Goal: Task Accomplishment & Management: Use online tool/utility

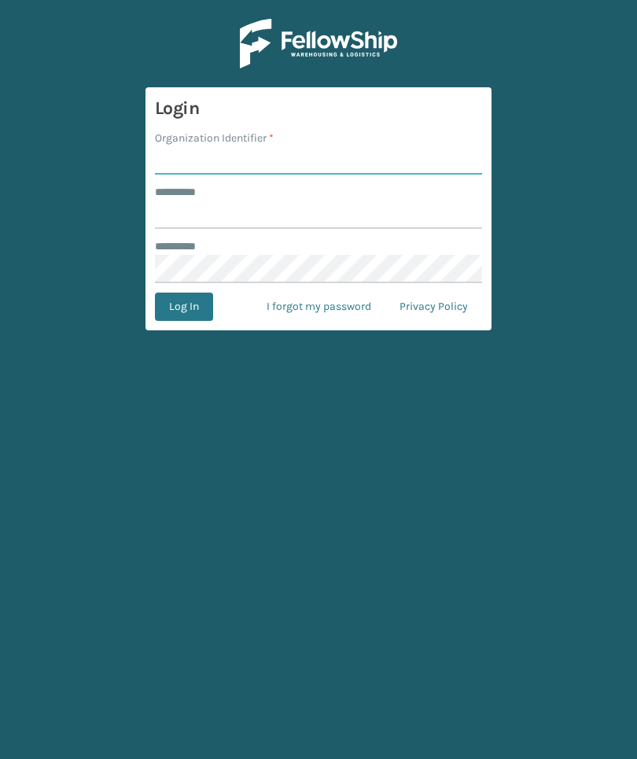
click at [186, 150] on input "Organization Identifier *" at bounding box center [318, 160] width 327 height 28
type input "Foamyex"
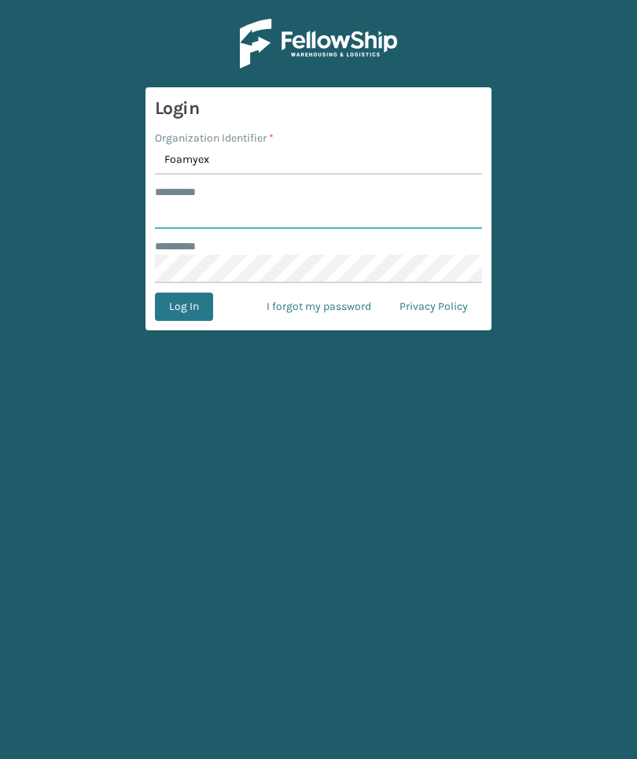
click at [382, 212] on input "******** *" at bounding box center [318, 215] width 327 height 28
type input "******"
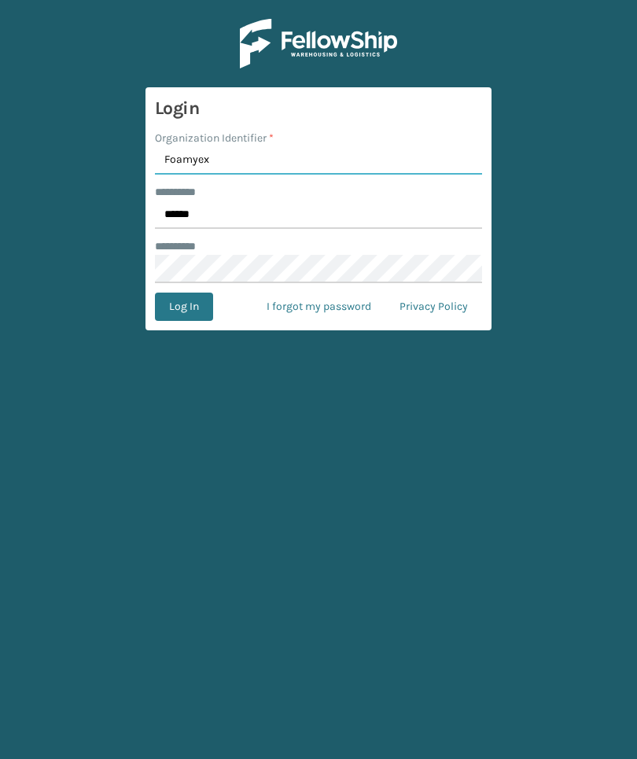
click at [378, 168] on input "Foamyex" at bounding box center [318, 160] width 327 height 28
type input "Foamtex"
click at [183, 307] on button "Log In" at bounding box center [184, 307] width 58 height 28
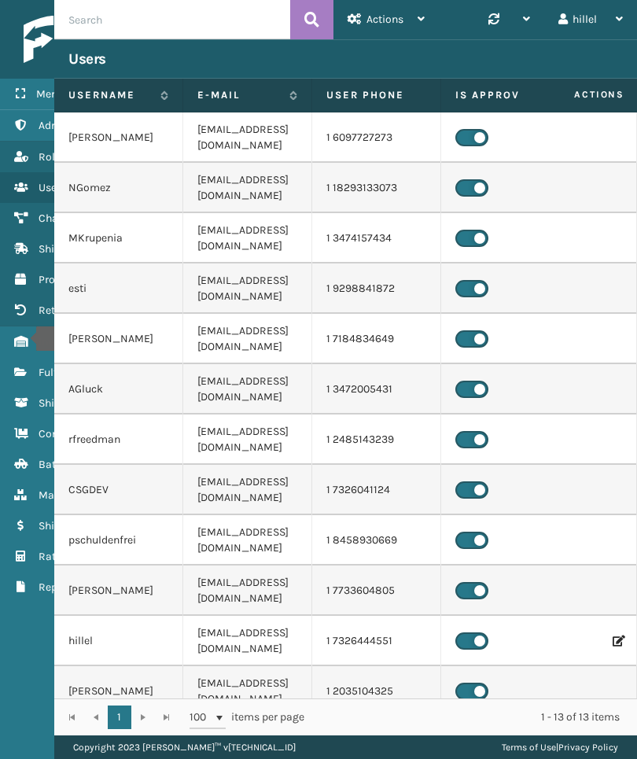
click at [26, 339] on icon "Inventory" at bounding box center [20, 341] width 13 height 11
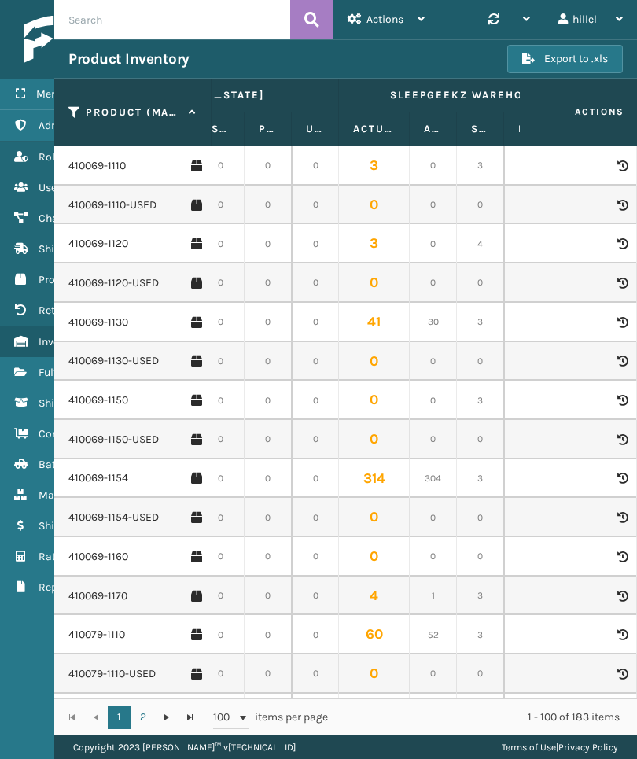
scroll to position [-5, 2036]
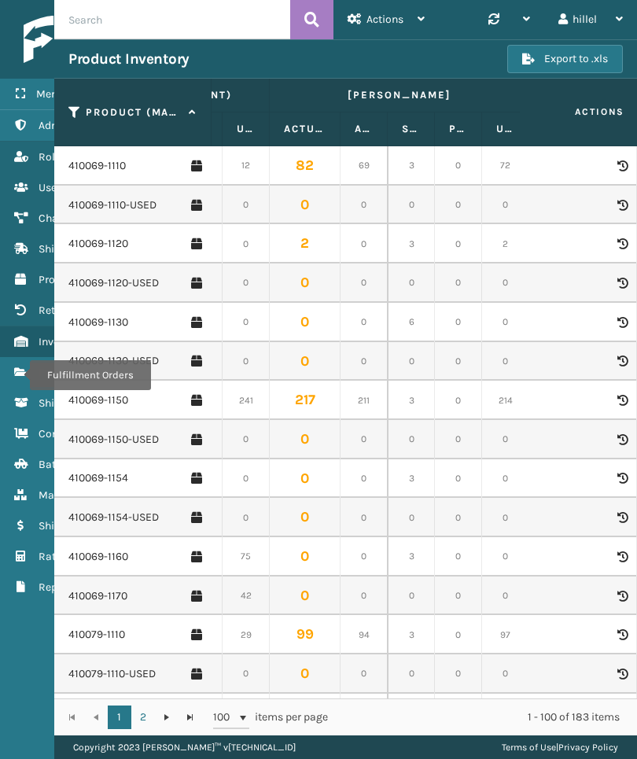
click at [20, 375] on icon "Fulfillment Orders" at bounding box center [20, 372] width 13 height 11
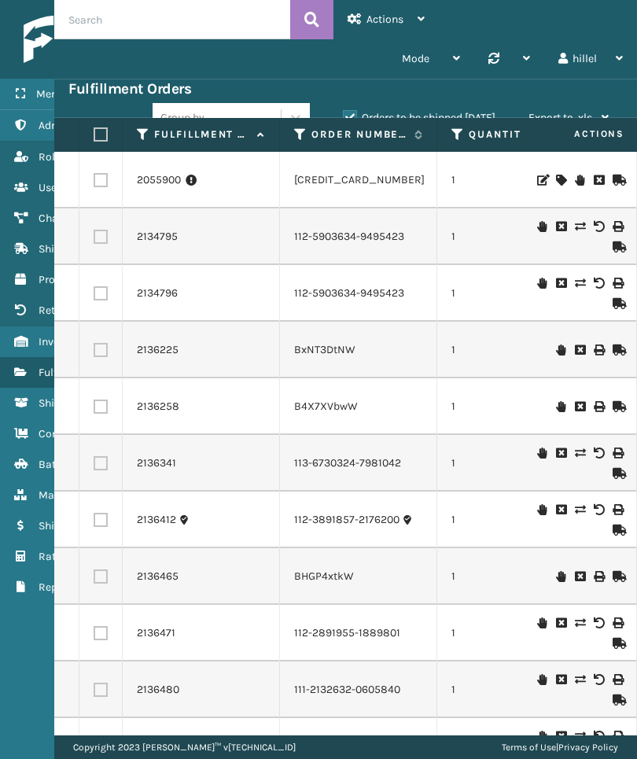
click at [297, 134] on icon at bounding box center [300, 134] width 13 height 14
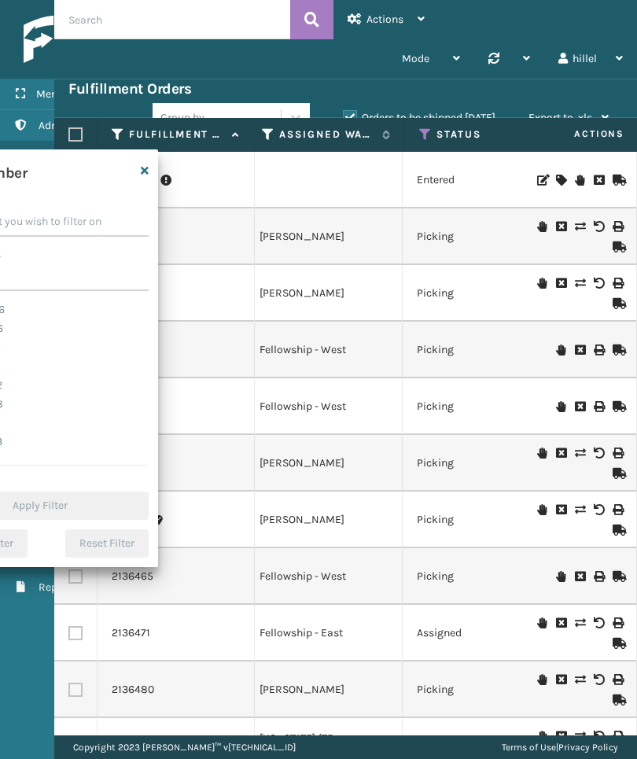
click at [186, 398] on td "2136258" at bounding box center [176, 406] width 157 height 57
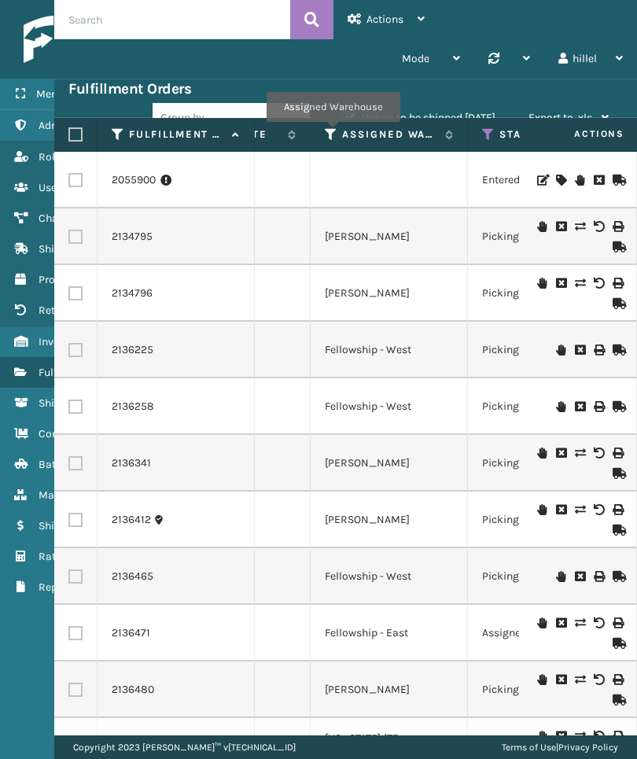
click at [333, 133] on icon at bounding box center [331, 134] width 13 height 14
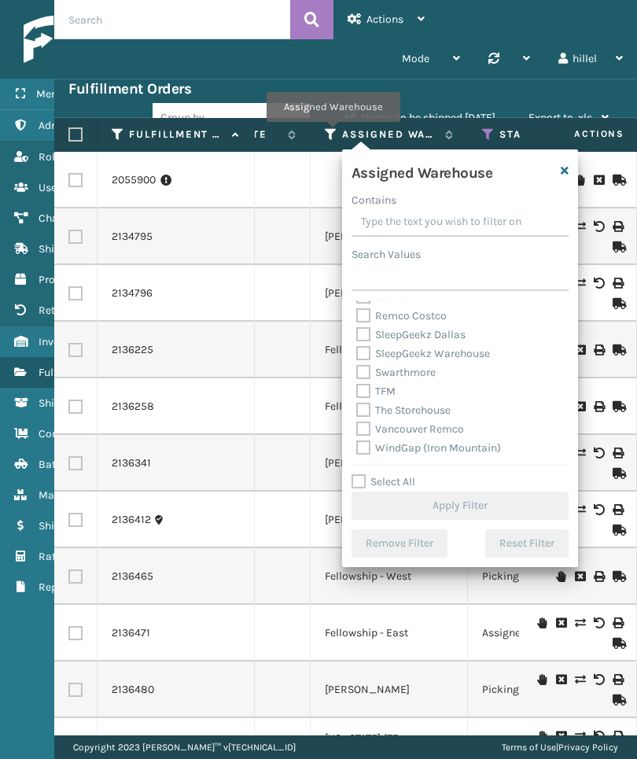
click at [384, 392] on label "TFM" at bounding box center [375, 391] width 39 height 13
click at [357, 392] on input "TFM" at bounding box center [356, 387] width 1 height 10
checkbox input "true"
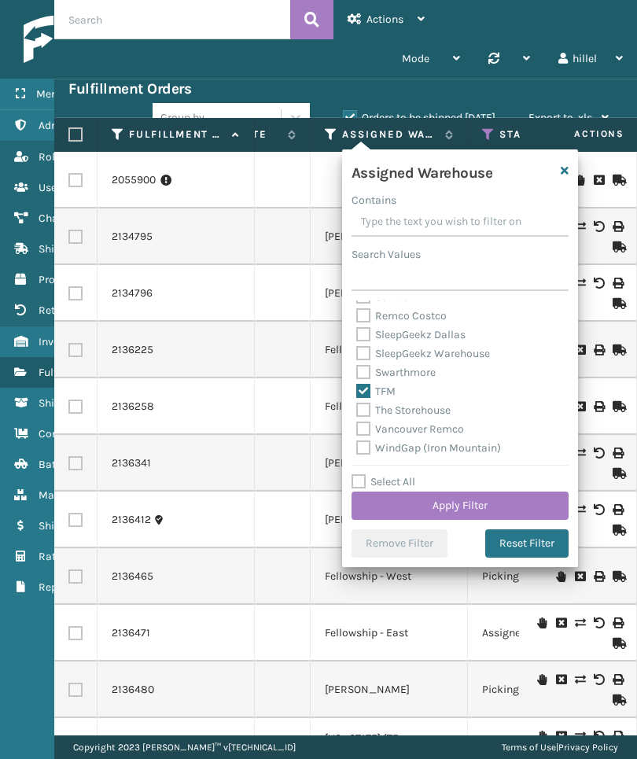
click at [522, 508] on button "Apply Filter" at bounding box center [460, 506] width 217 height 28
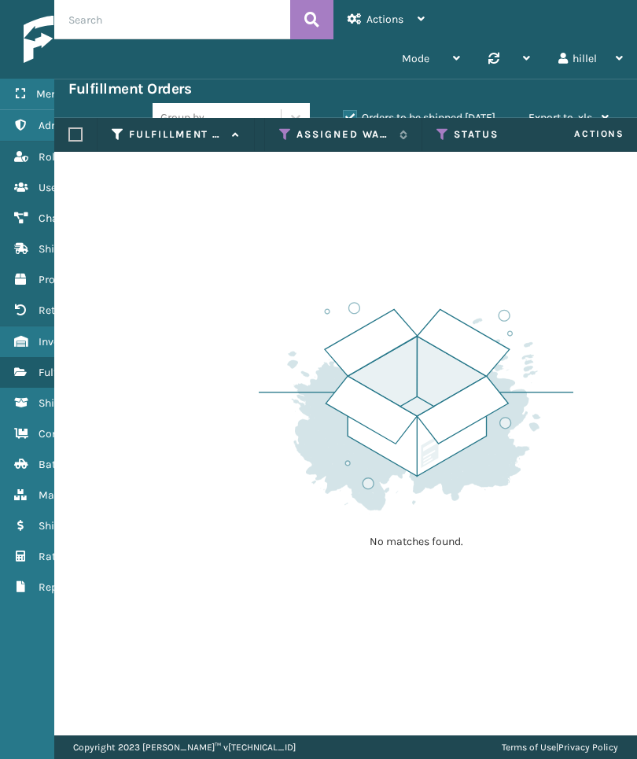
click at [474, 129] on label "Status" at bounding box center [501, 134] width 95 height 14
click at [20, 345] on icon "Inventory" at bounding box center [20, 341] width 13 height 11
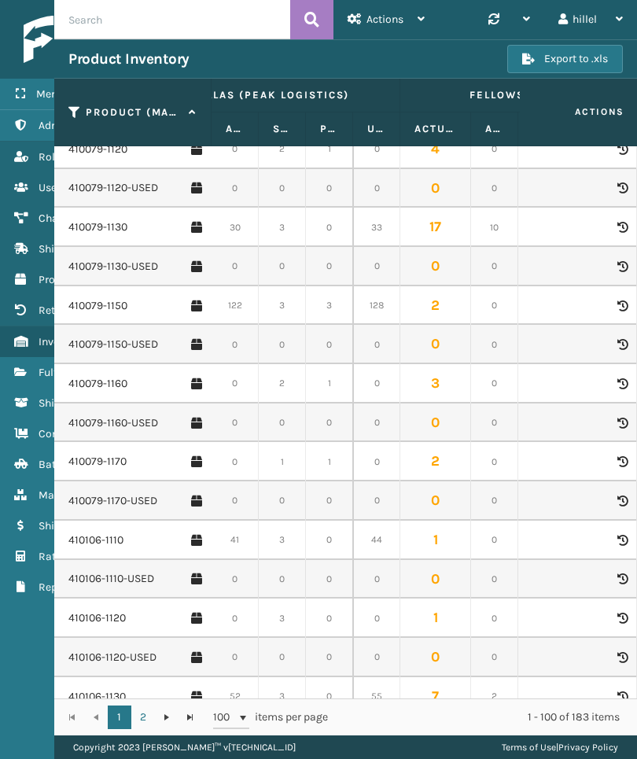
click at [93, 376] on link "410079-1160" at bounding box center [97, 384] width 59 height 16
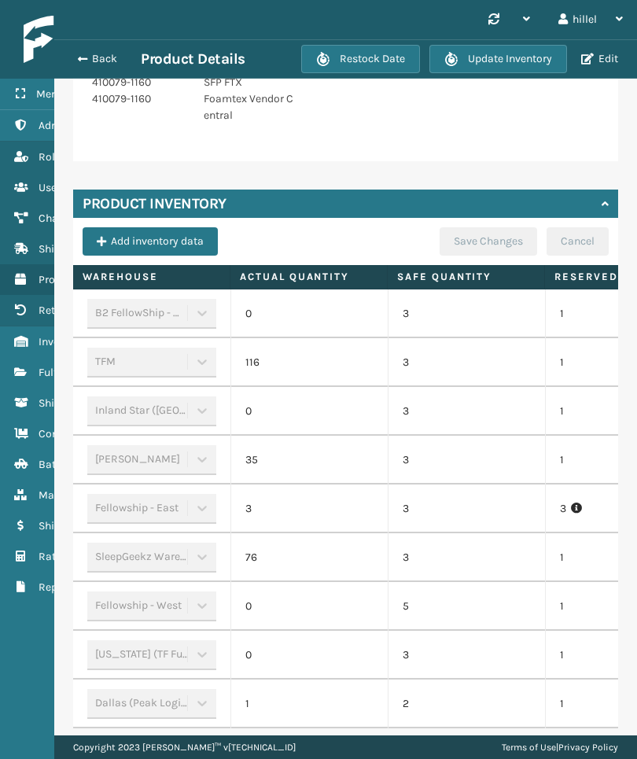
click at [564, 549] on td "1" at bounding box center [623, 558] width 157 height 49
